Goal: Use online tool/utility: Use online tool/utility

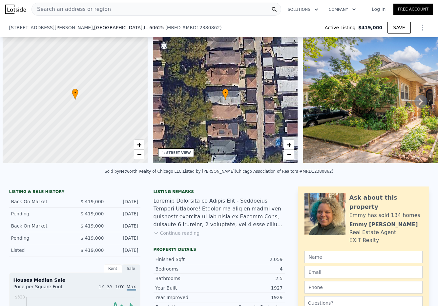
scroll to position [0, 3]
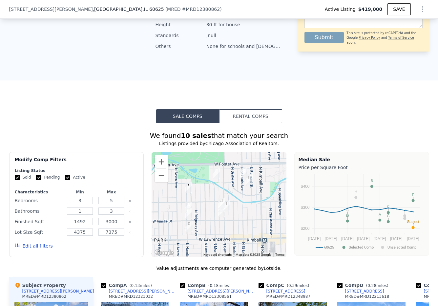
type input "$ 602,000"
type input "$ 164,051"
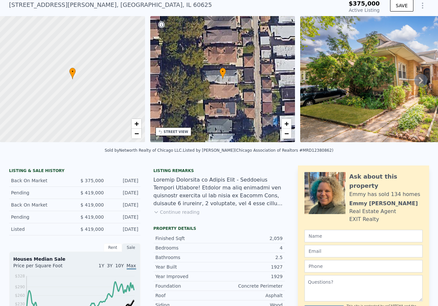
scroll to position [0, 0]
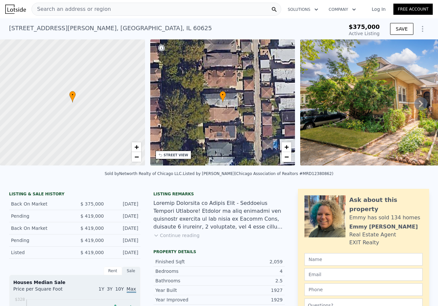
click at [403, 27] on button "SAVE" at bounding box center [401, 29] width 23 height 12
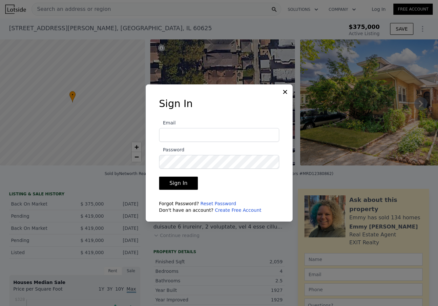
type input "[EMAIL_ADDRESS][DOMAIN_NAME]"
click at [184, 181] on button "Sign In" at bounding box center [178, 183] width 39 height 13
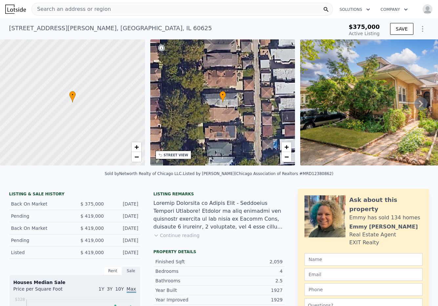
click at [149, 5] on div "Search an address or region" at bounding box center [183, 9] width 302 height 13
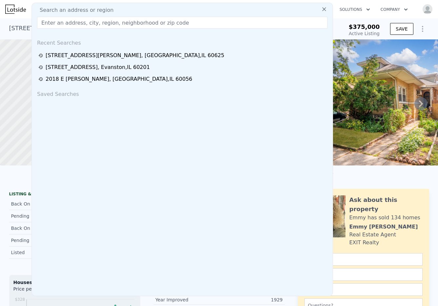
type input "[STREET_ADDRESS][PERSON_NAME]"
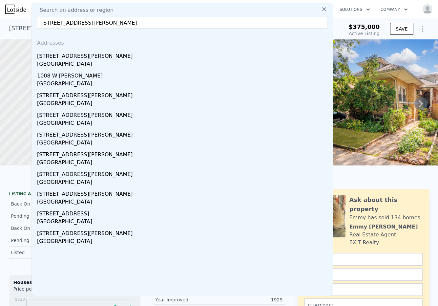
click at [90, 55] on div "[STREET_ADDRESS][PERSON_NAME]" at bounding box center [183, 55] width 293 height 11
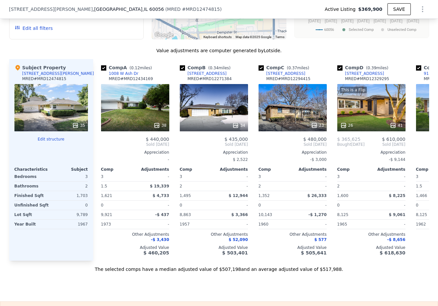
scroll to position [625, 0]
